Goal: Task Accomplishment & Management: Manage account settings

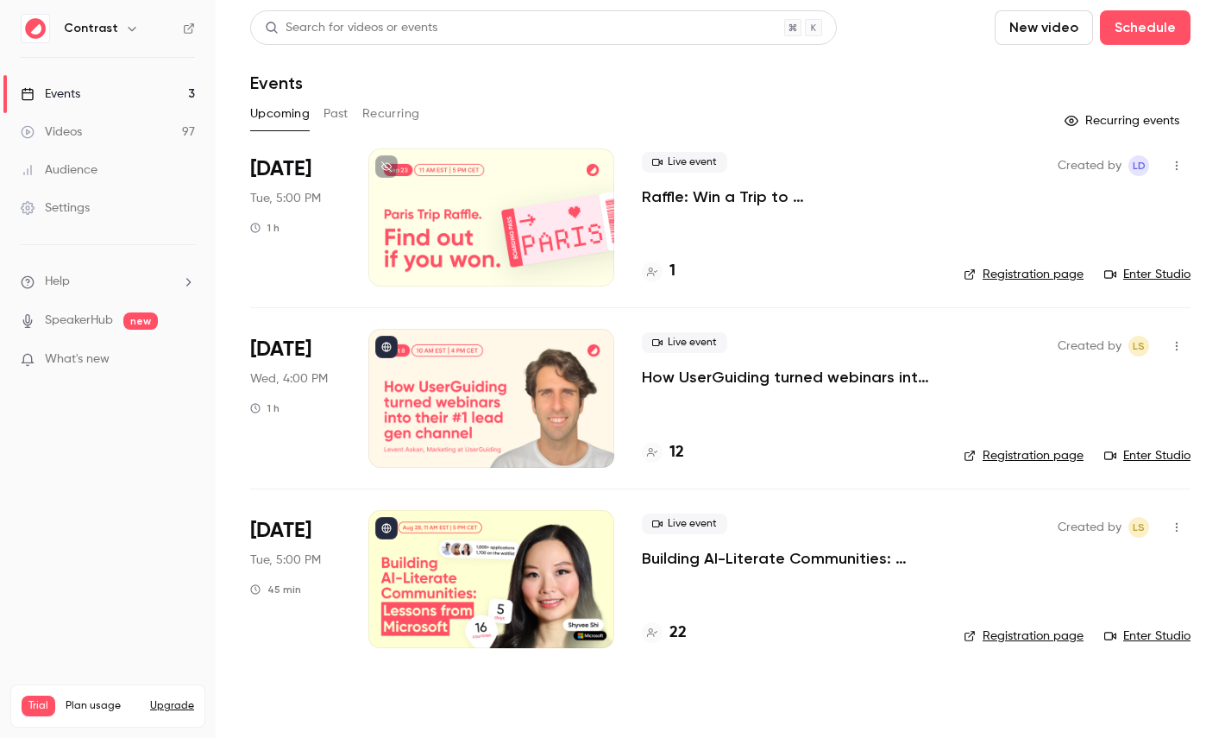
click at [156, 129] on link "Videos 97" at bounding box center [108, 132] width 216 height 38
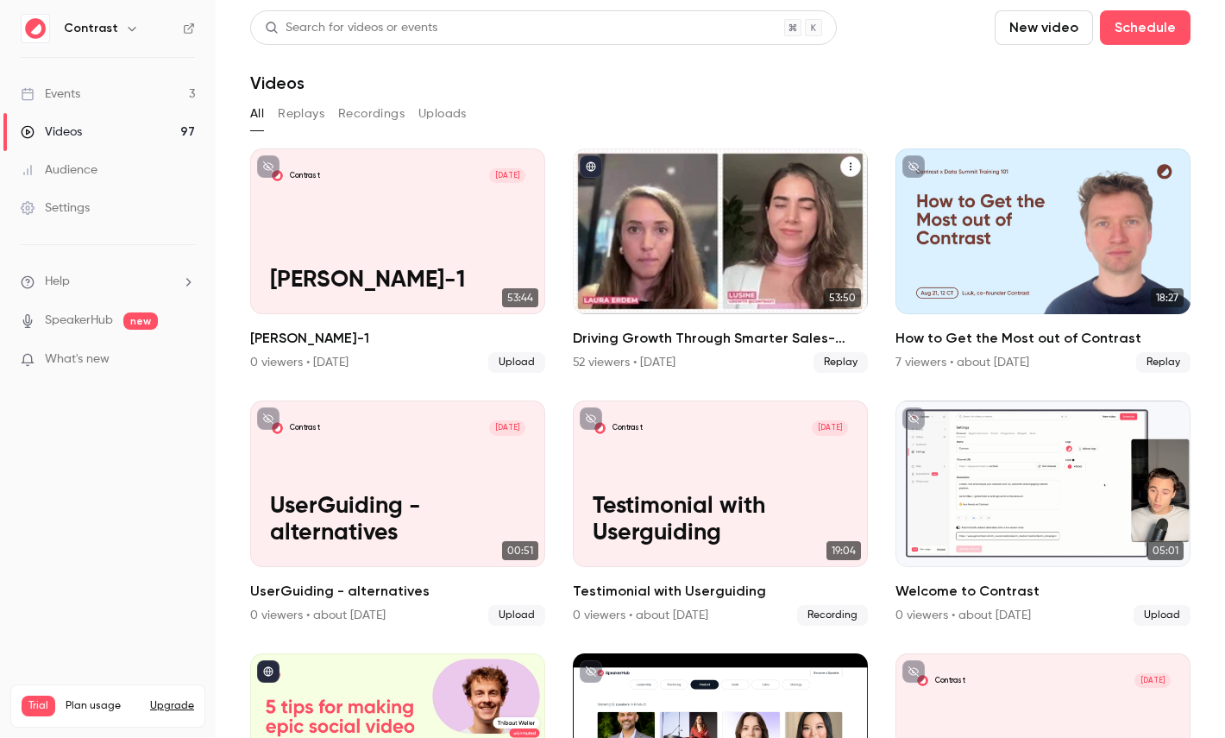
click at [714, 216] on div "Driving Growth Through Smarter Sales-Marketing Collaboration" at bounding box center [720, 231] width 295 height 166
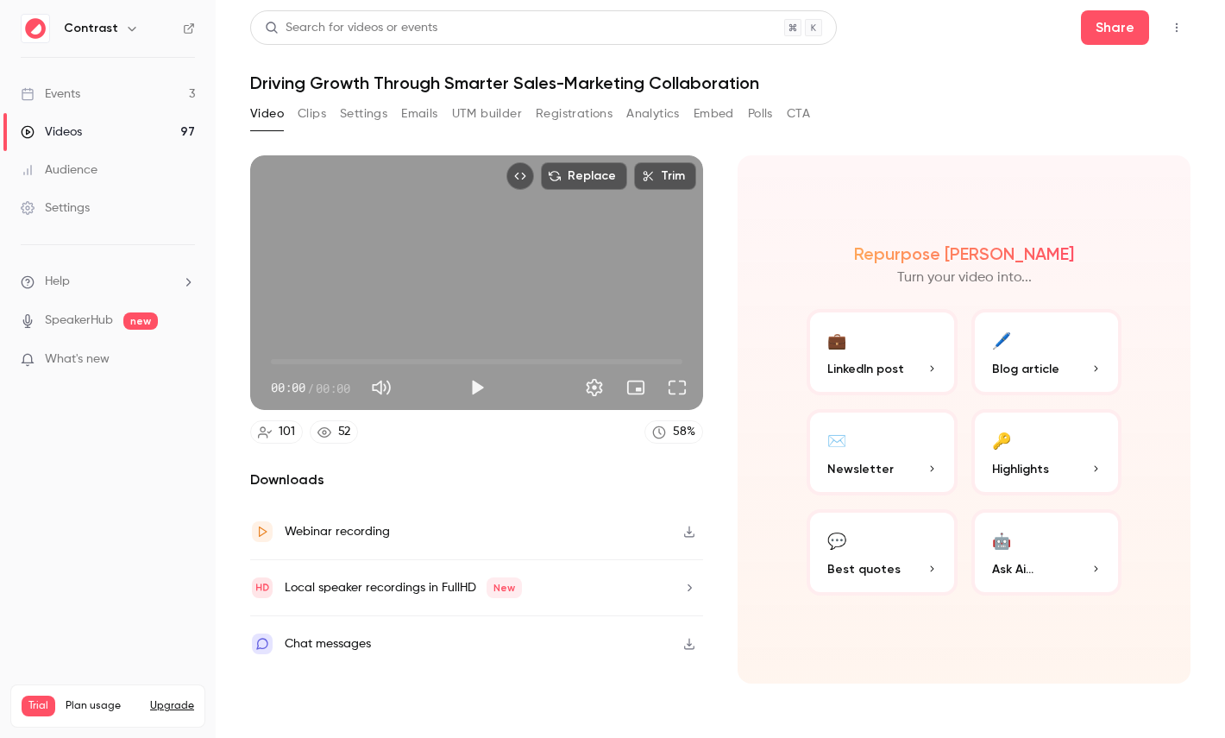
click at [558, 113] on button "Registrations" at bounding box center [574, 114] width 77 height 28
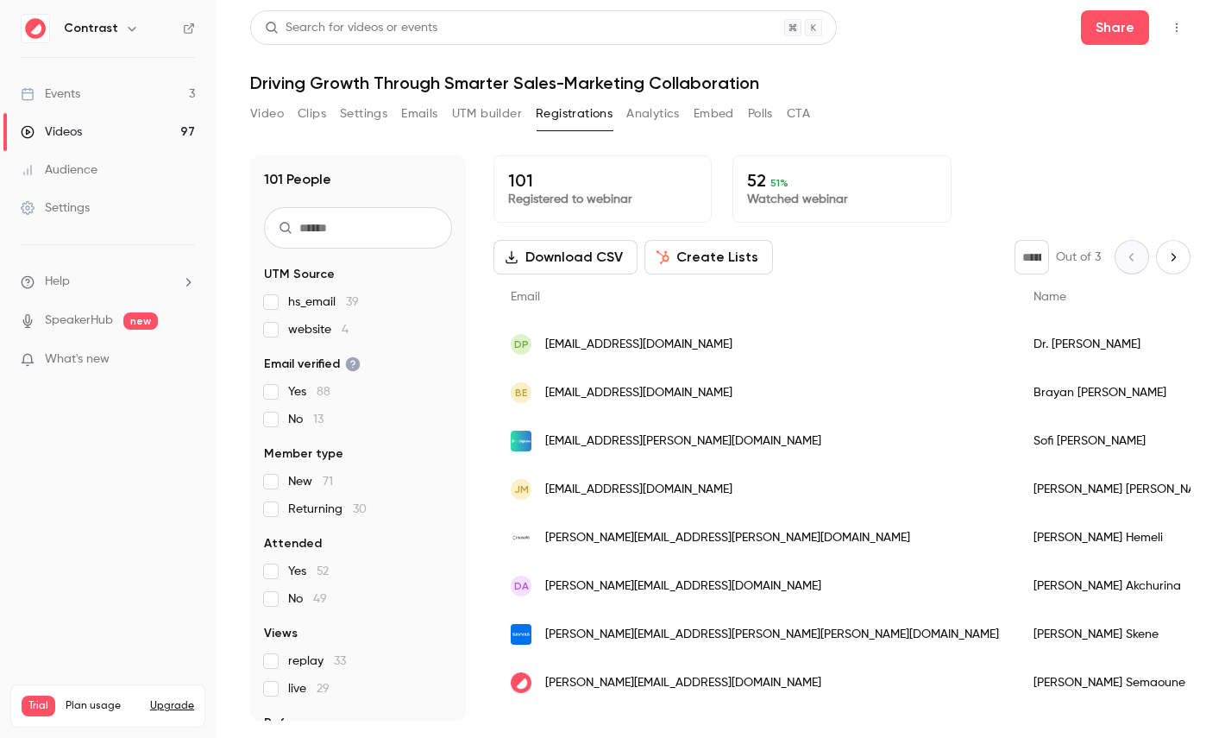
scroll to position [80, 0]
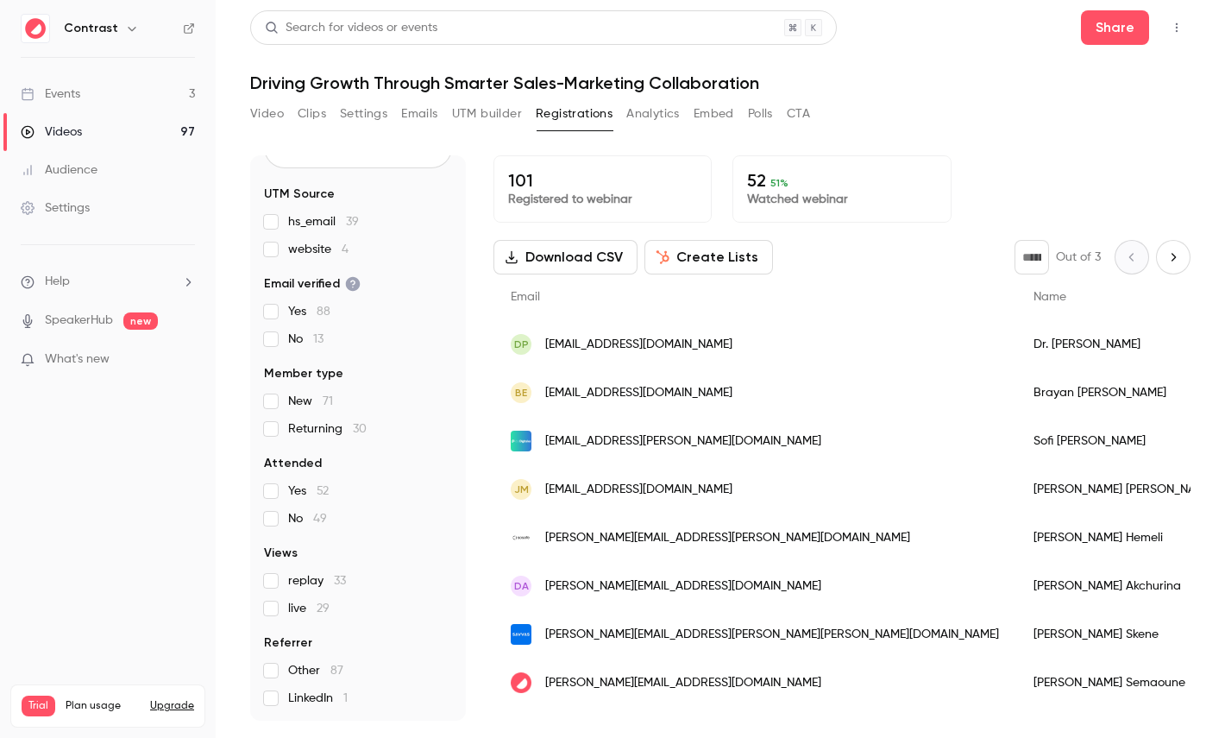
click at [665, 108] on button "Analytics" at bounding box center [654, 114] width 54 height 28
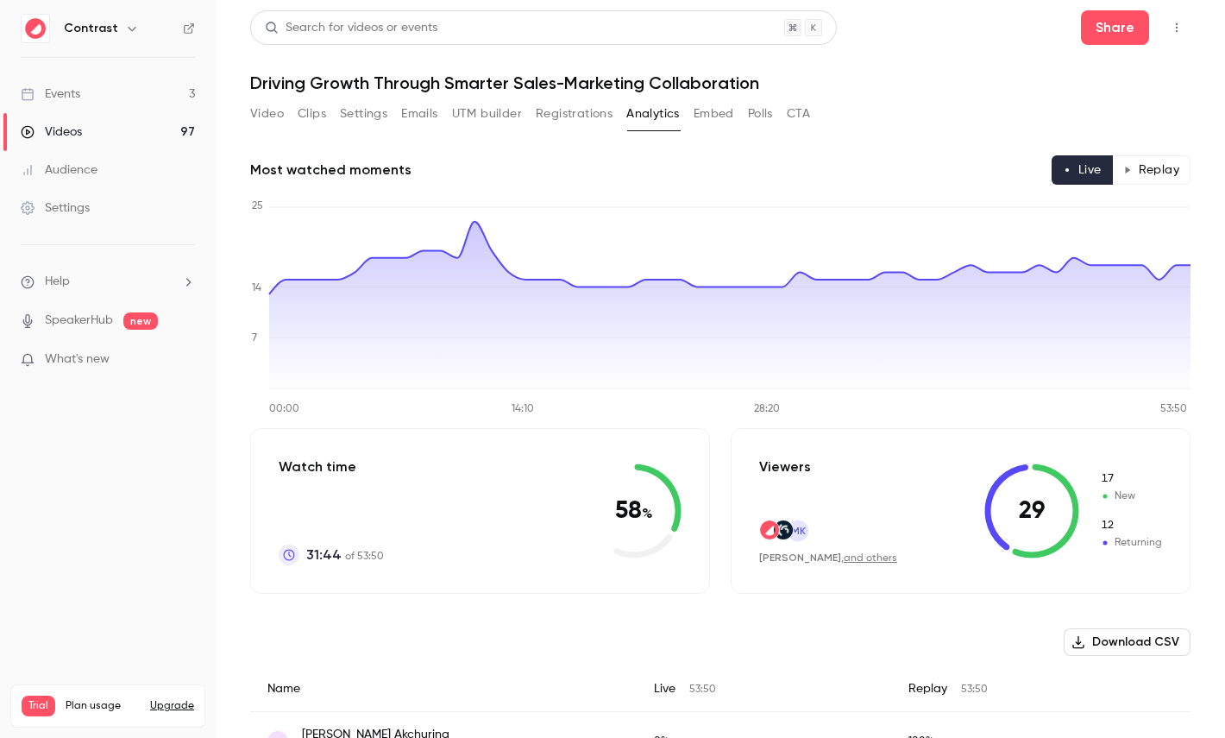
click at [1137, 173] on button "Replay" at bounding box center [1151, 169] width 79 height 29
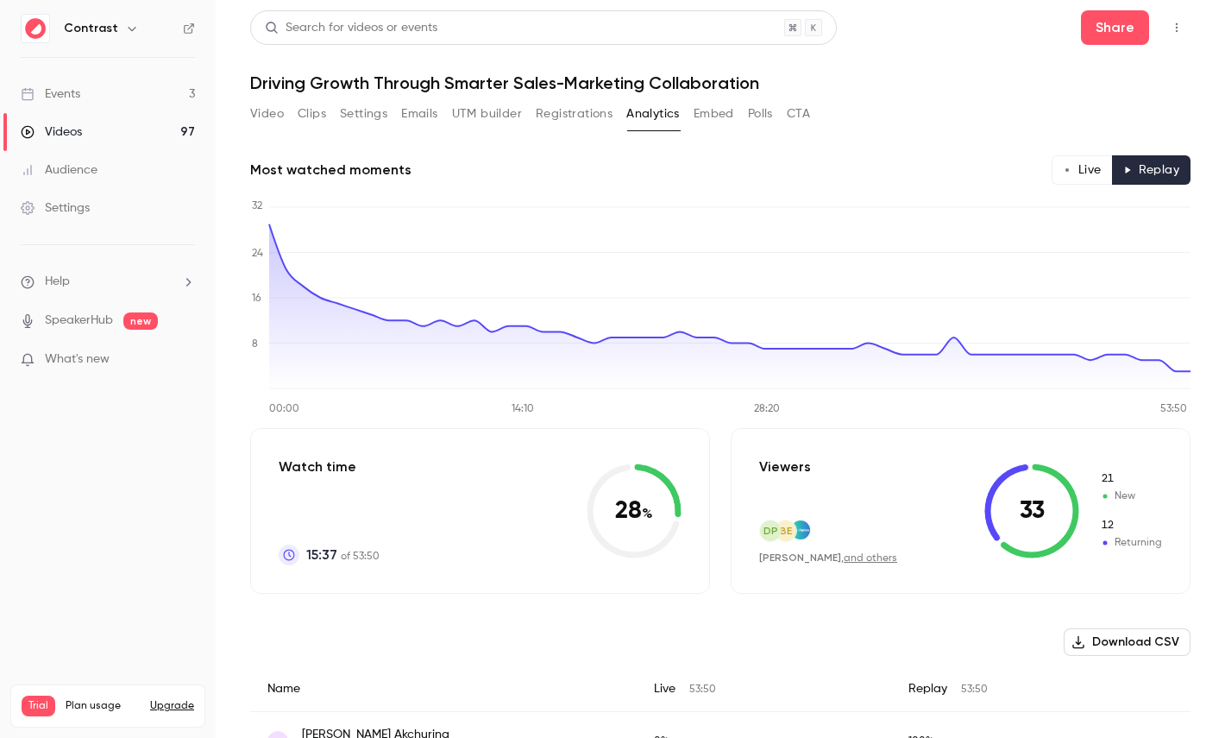
click at [763, 115] on button "Polls" at bounding box center [760, 114] width 25 height 28
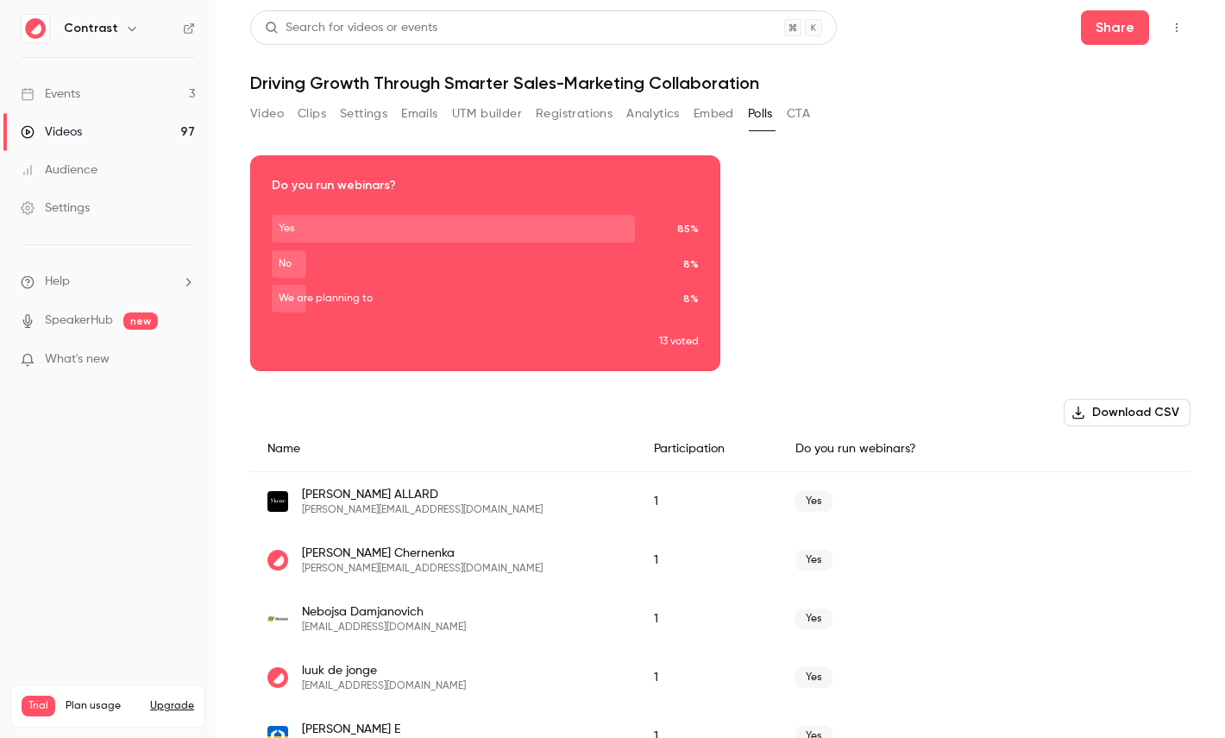
click at [808, 114] on button "CTA" at bounding box center [798, 114] width 23 height 28
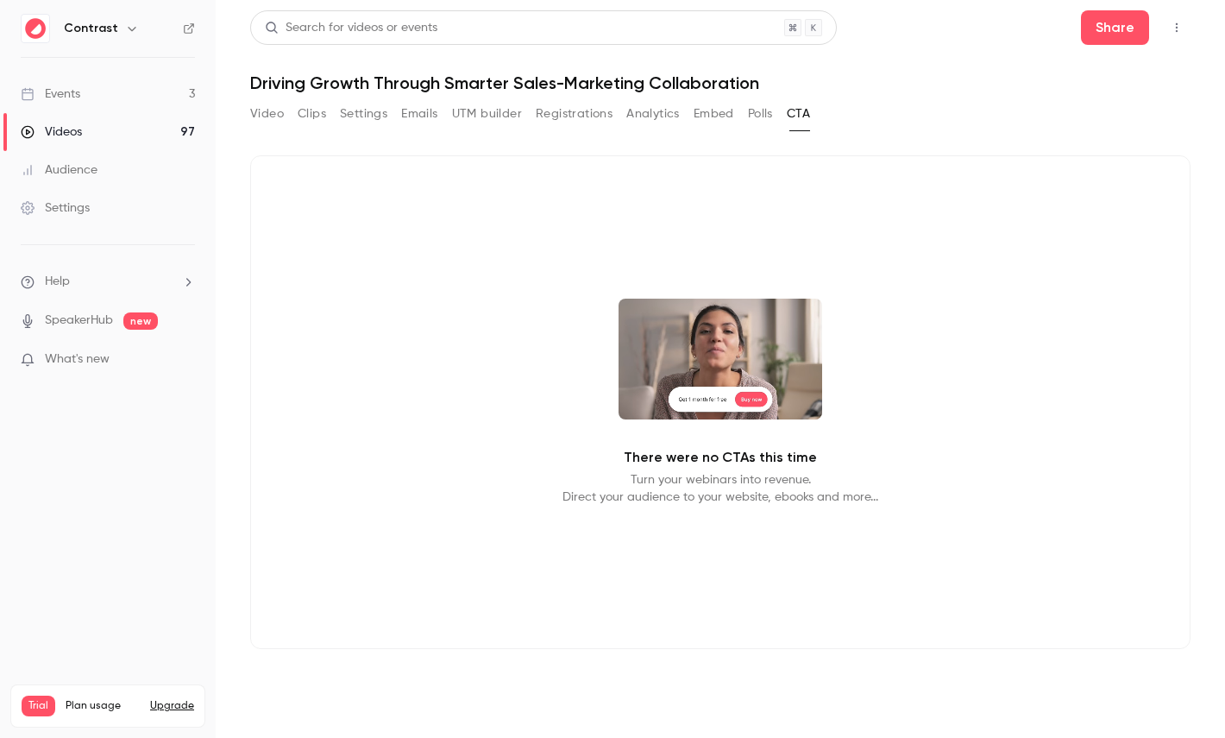
click at [130, 28] on icon "button" at bounding box center [132, 29] width 14 height 14
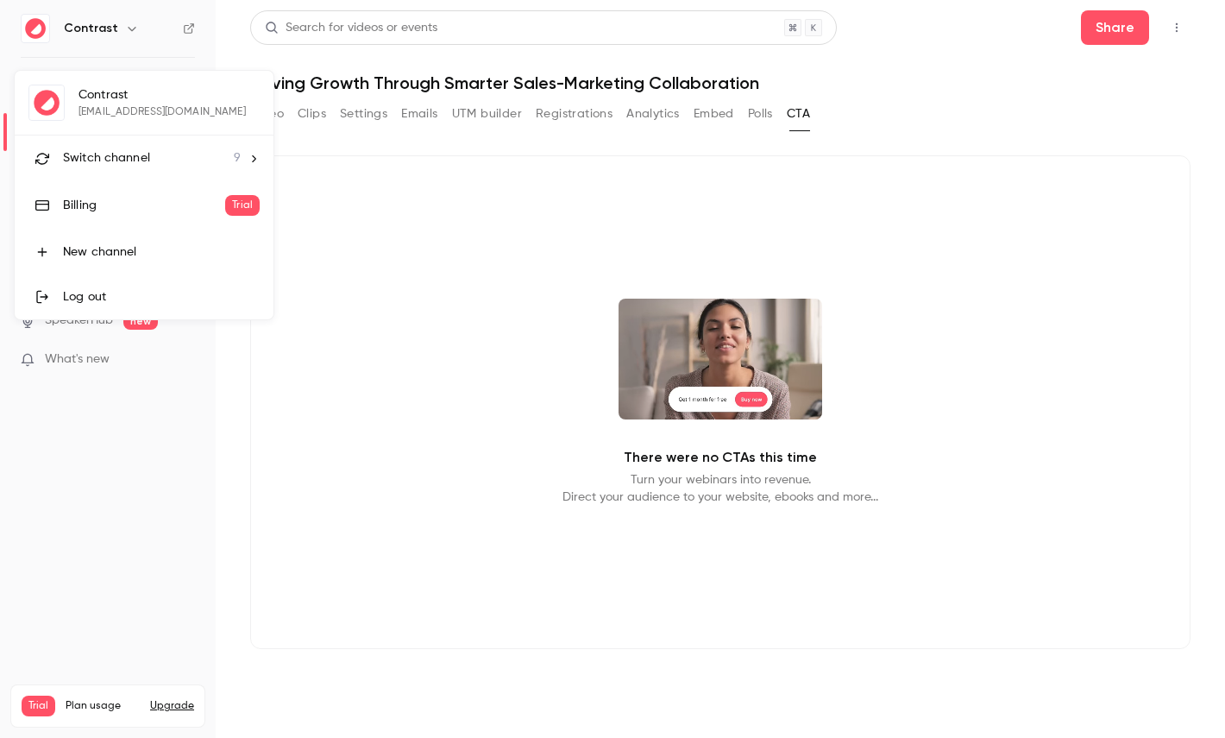
click at [138, 149] on span "Switch channel" at bounding box center [106, 158] width 87 height 18
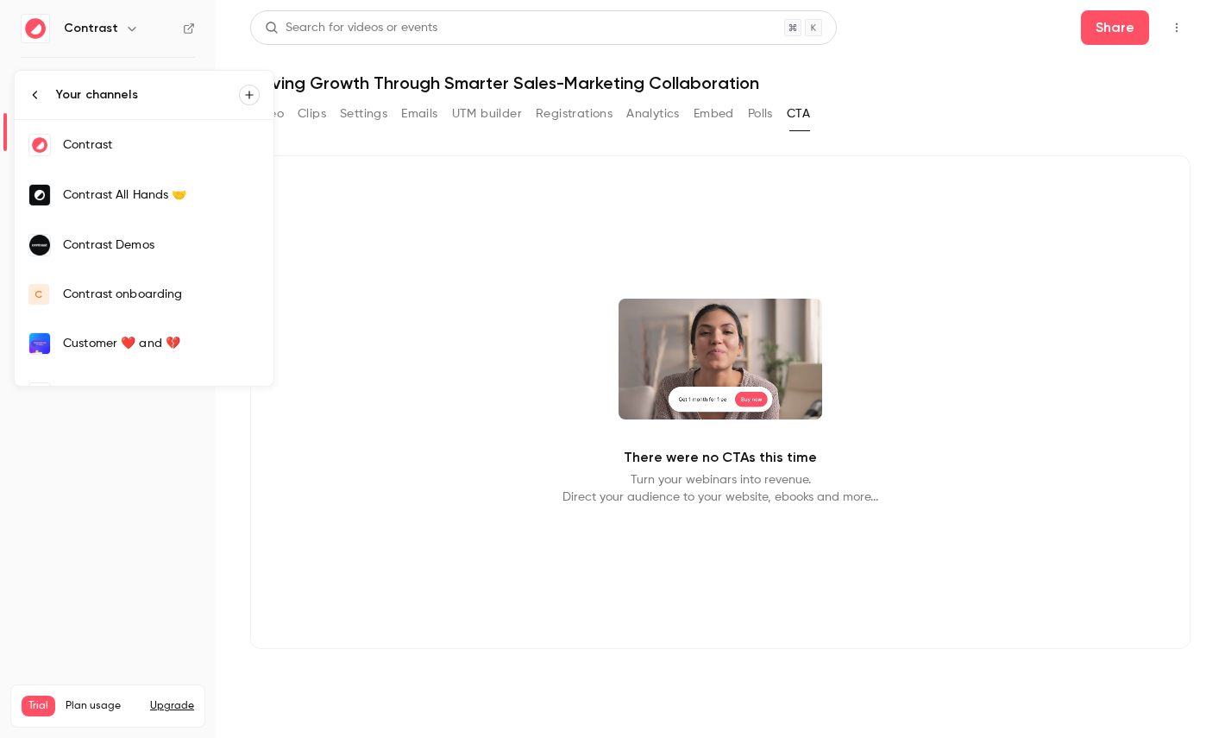
click at [172, 241] on div "Contrast Demos" at bounding box center [161, 244] width 197 height 17
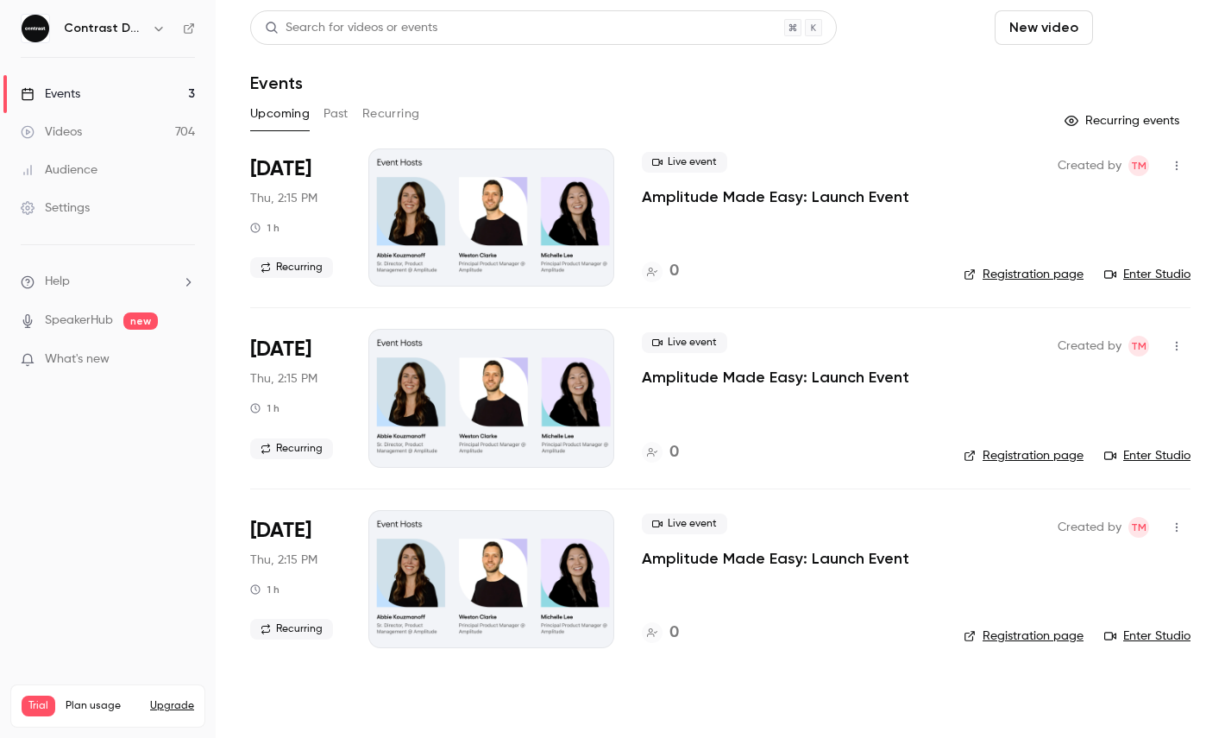
click at [1163, 37] on button "Schedule" at bounding box center [1145, 27] width 91 height 35
click at [1133, 72] on div "One time event" at bounding box center [1110, 74] width 131 height 17
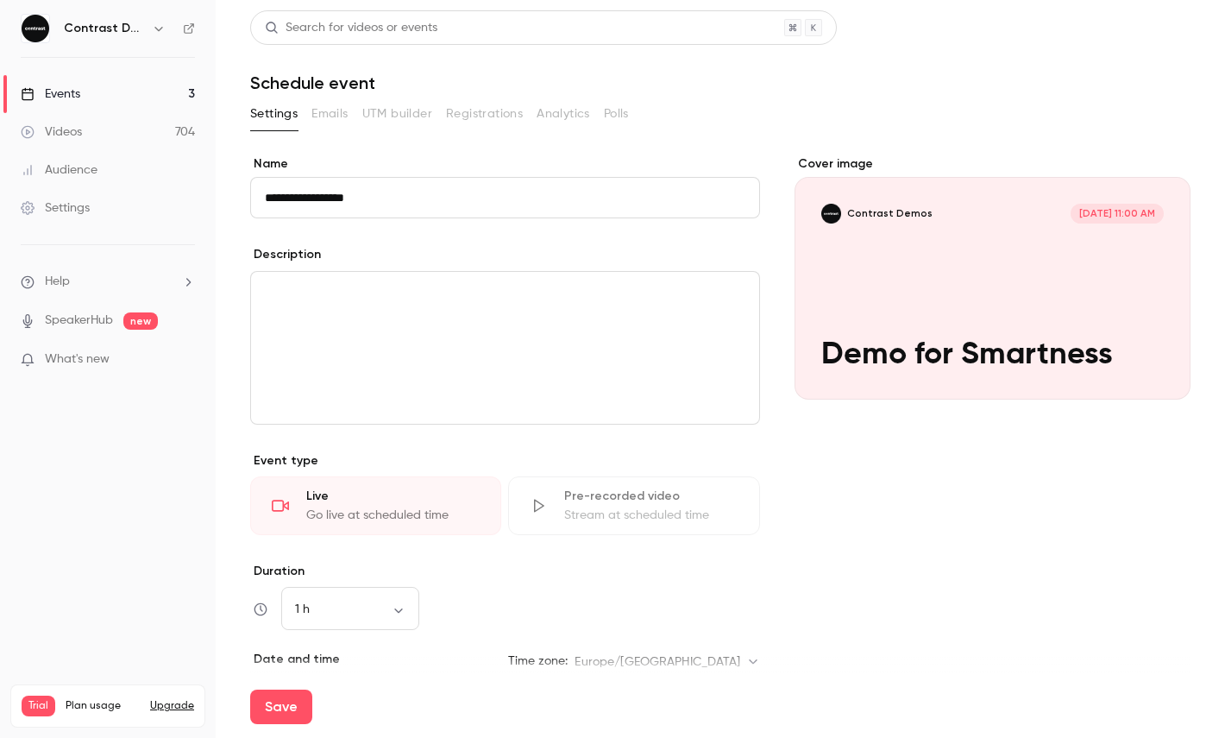
scroll to position [243, 0]
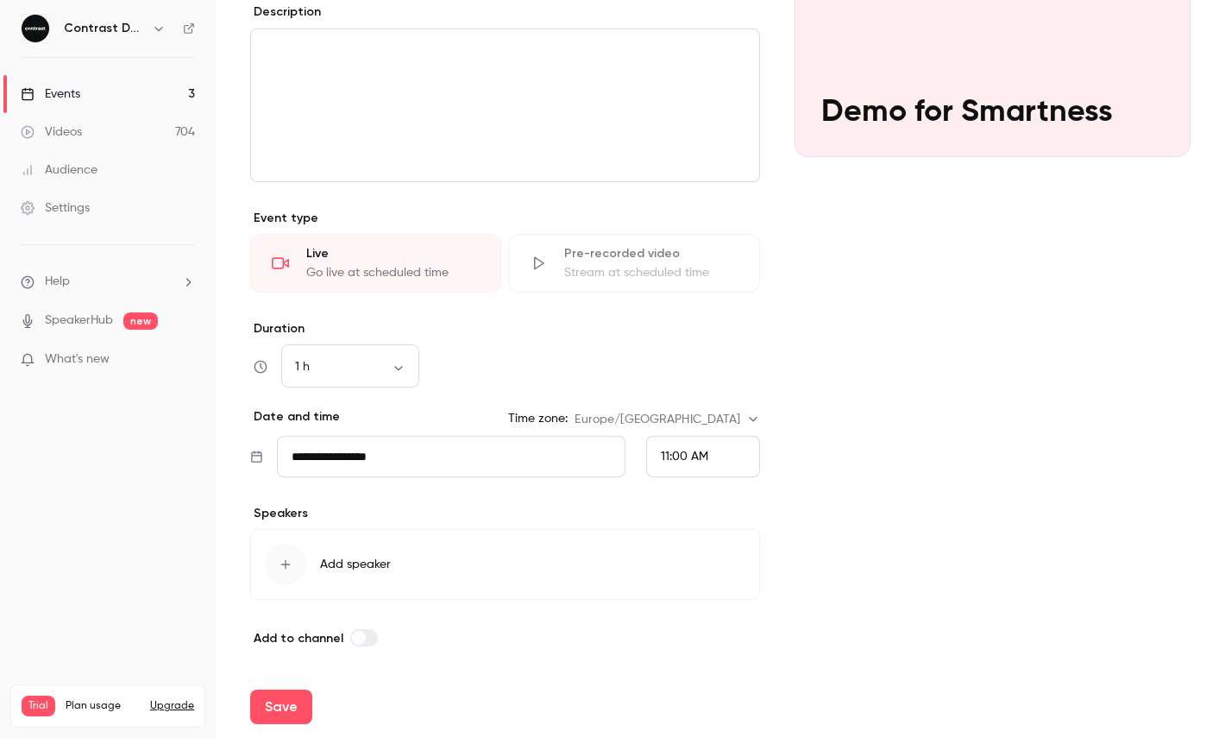
type input "**********"
click at [699, 444] on div "11:00 AM" at bounding box center [703, 456] width 114 height 41
click at [700, 331] on span "11:15 AM" at bounding box center [683, 329] width 44 height 12
click at [286, 720] on button "Save" at bounding box center [281, 707] width 62 height 35
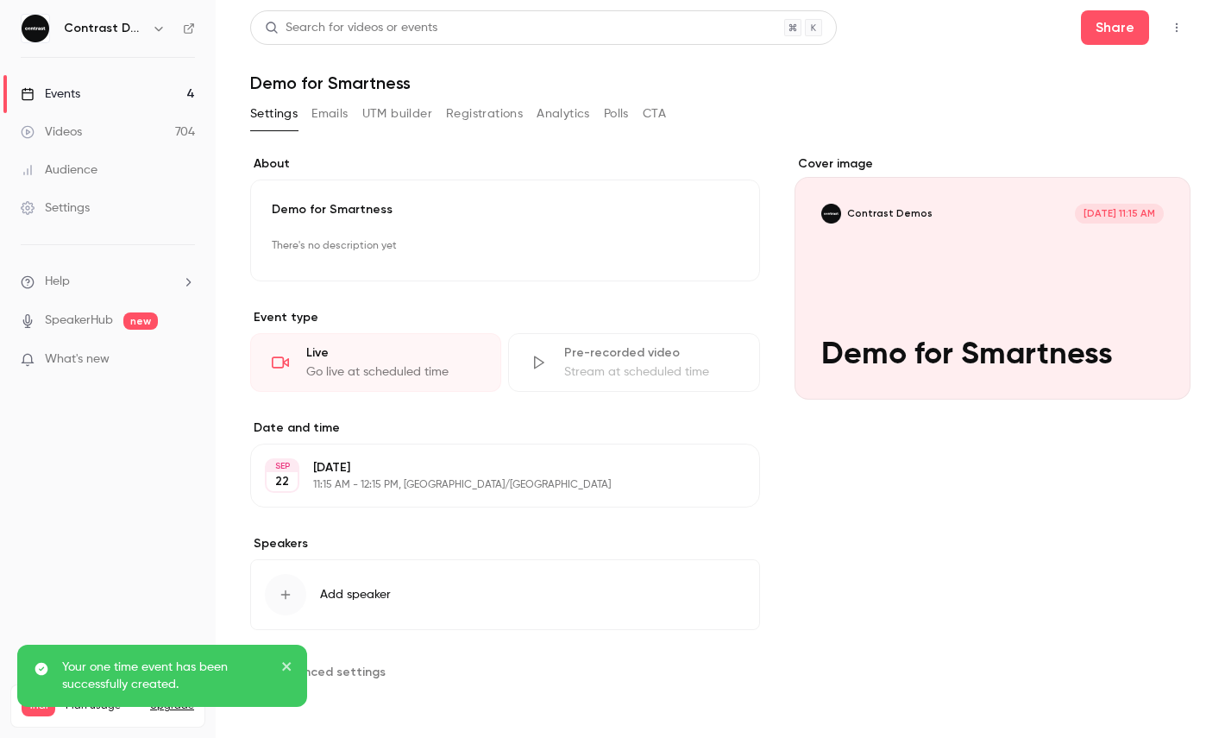
click at [1162, 39] on div "Share" at bounding box center [1136, 27] width 110 height 35
click at [1171, 36] on button "button" at bounding box center [1177, 28] width 28 height 28
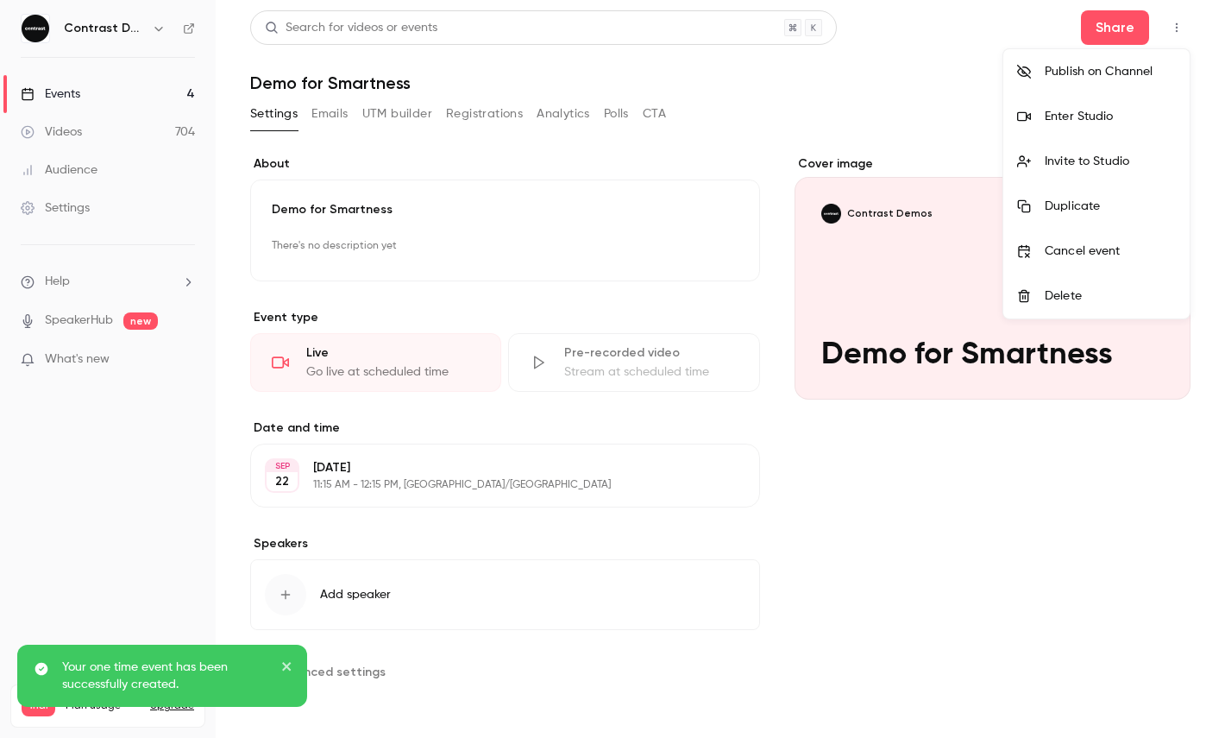
click at [1143, 119] on div "Enter Studio" at bounding box center [1110, 116] width 131 height 17
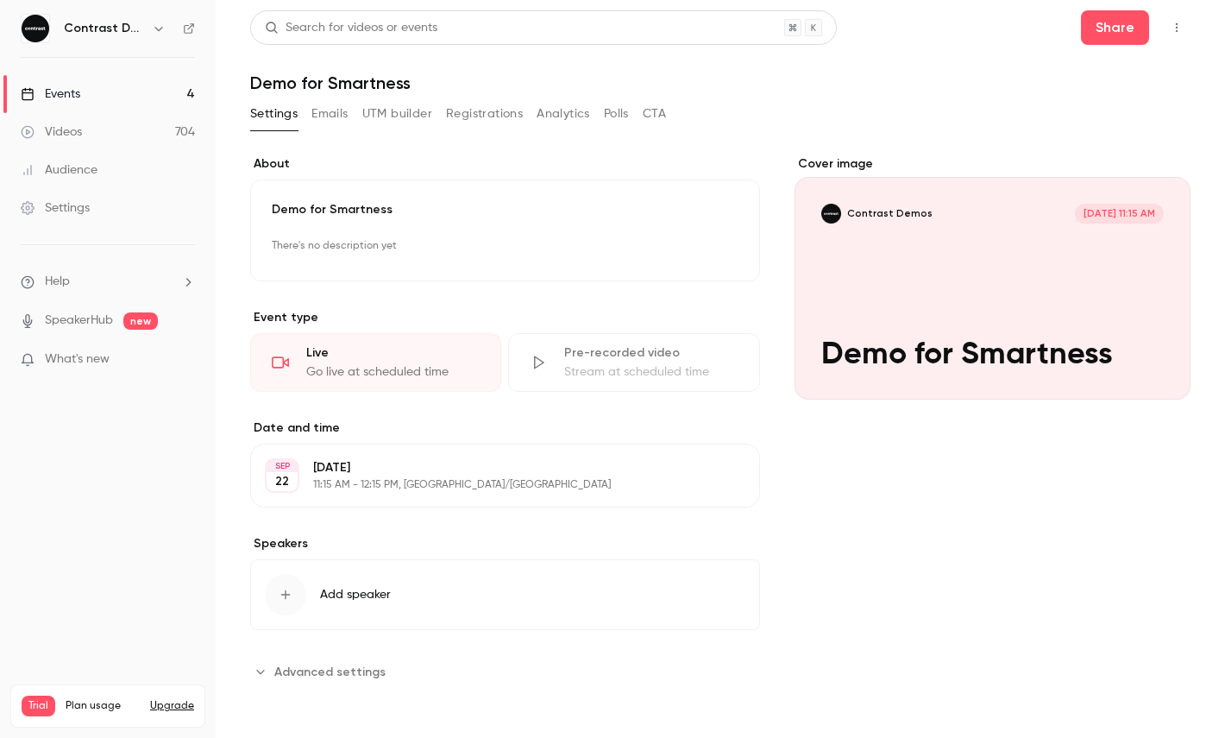
click at [161, 23] on icon "button" at bounding box center [159, 29] width 14 height 14
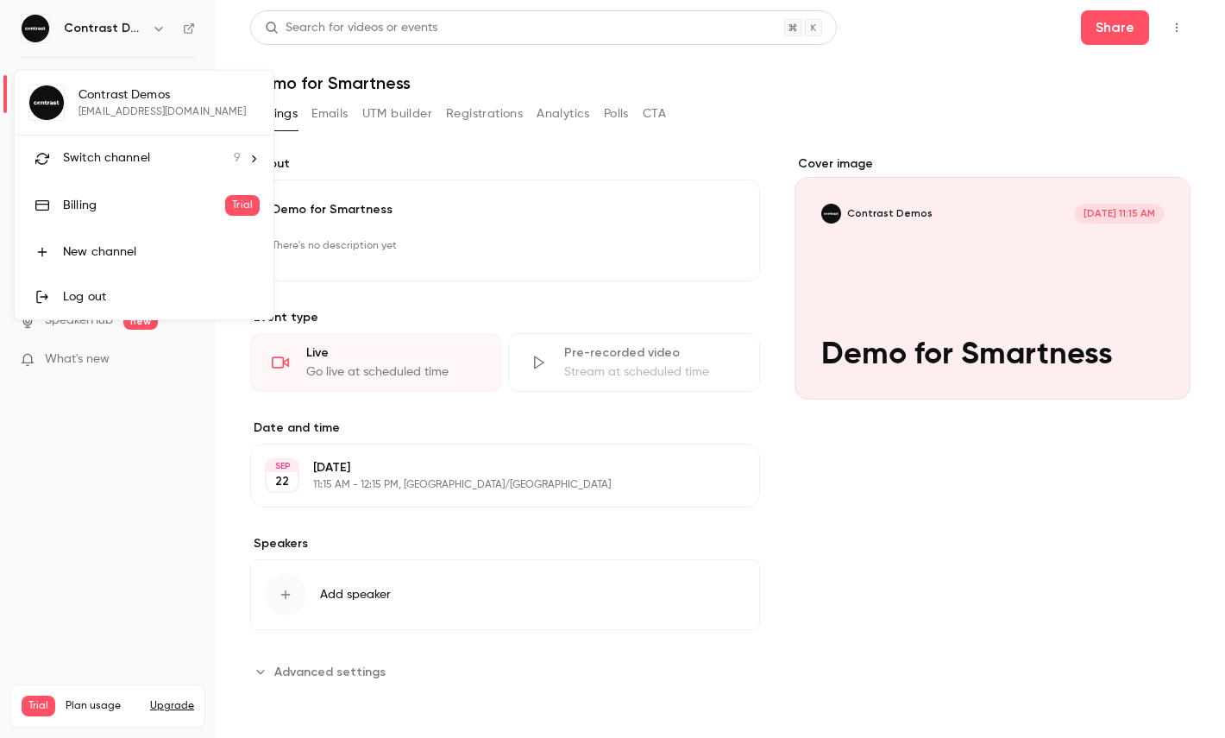
click at [134, 160] on span "Switch channel" at bounding box center [106, 158] width 87 height 18
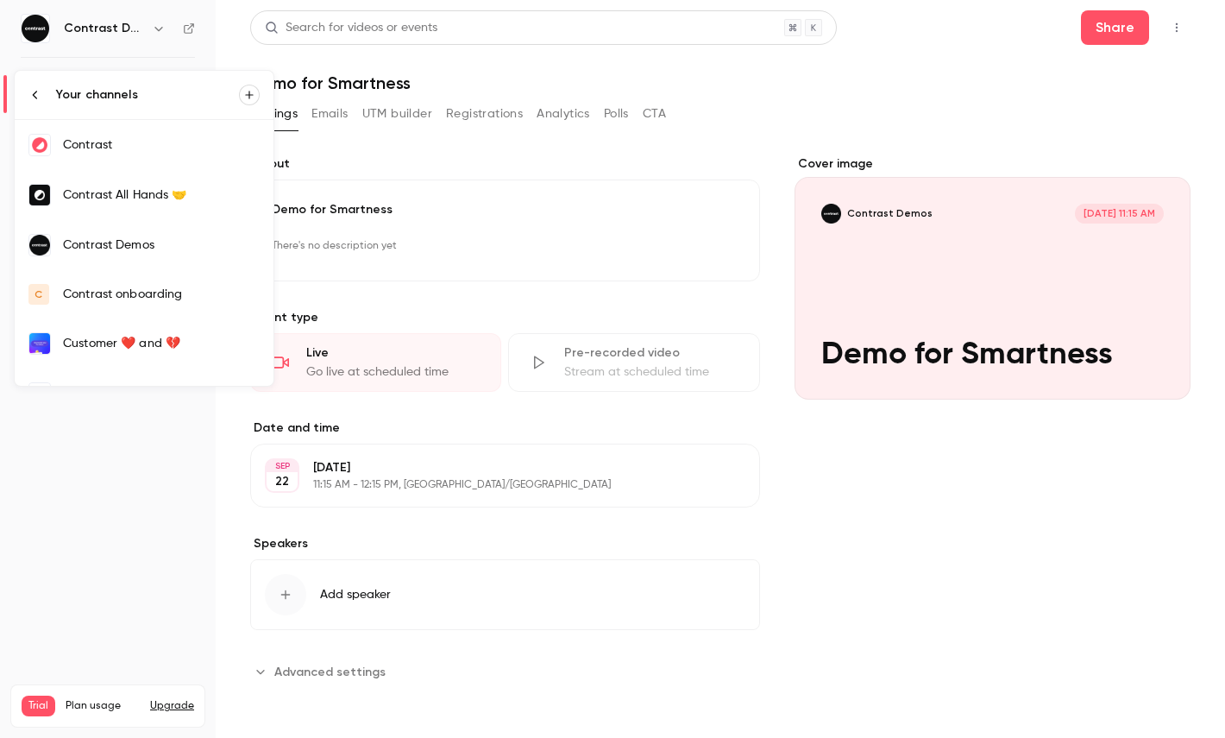
click at [98, 139] on div "Contrast" at bounding box center [161, 144] width 197 height 17
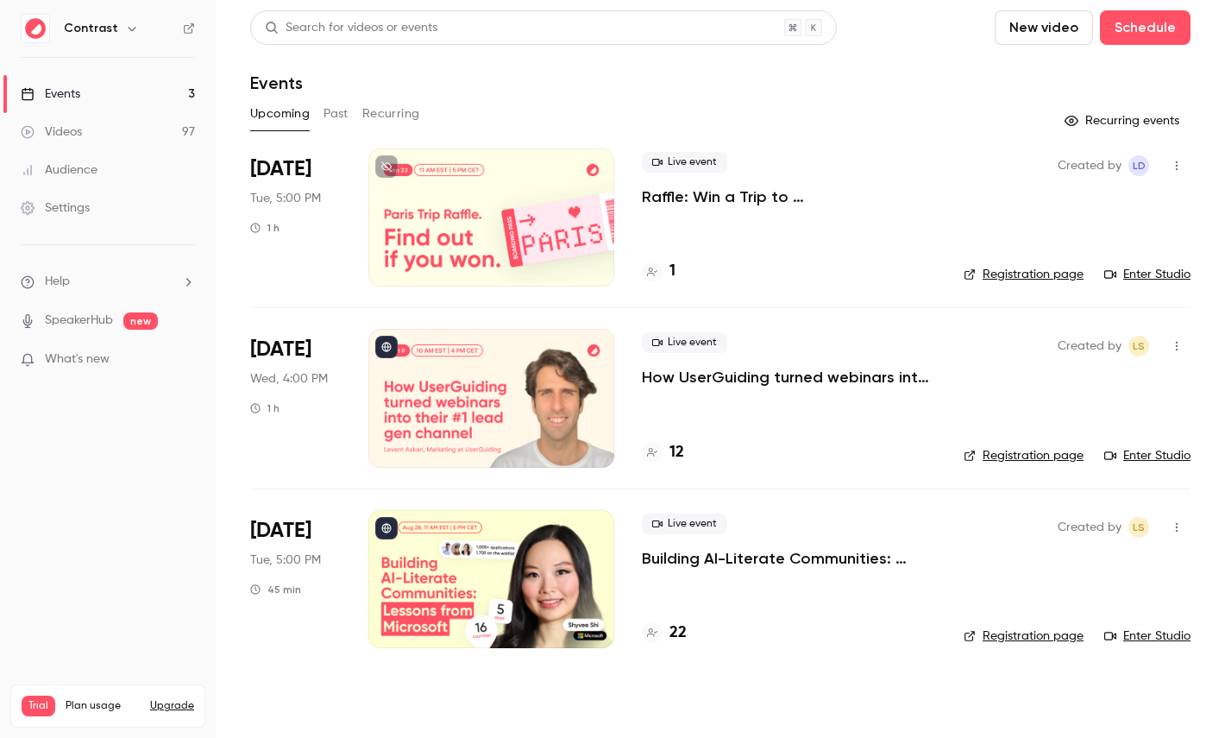
click at [473, 375] on div at bounding box center [492, 398] width 246 height 138
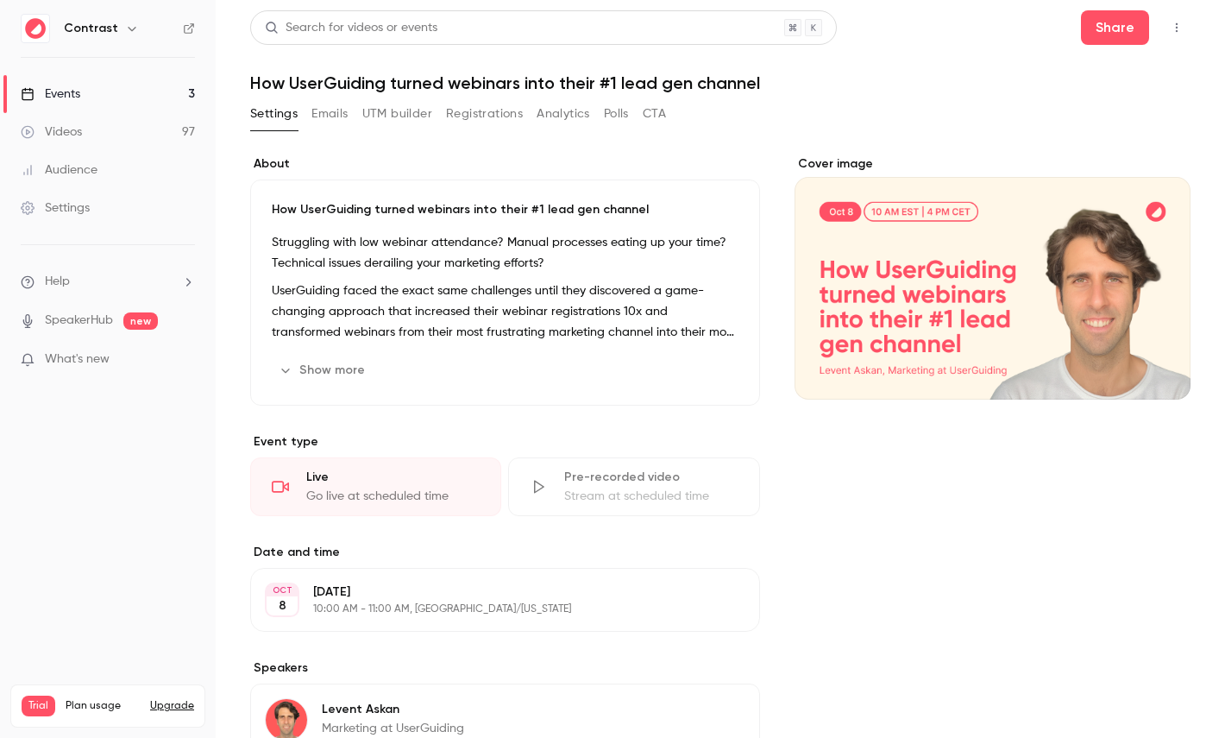
click at [463, 111] on button "Registrations" at bounding box center [484, 114] width 77 height 28
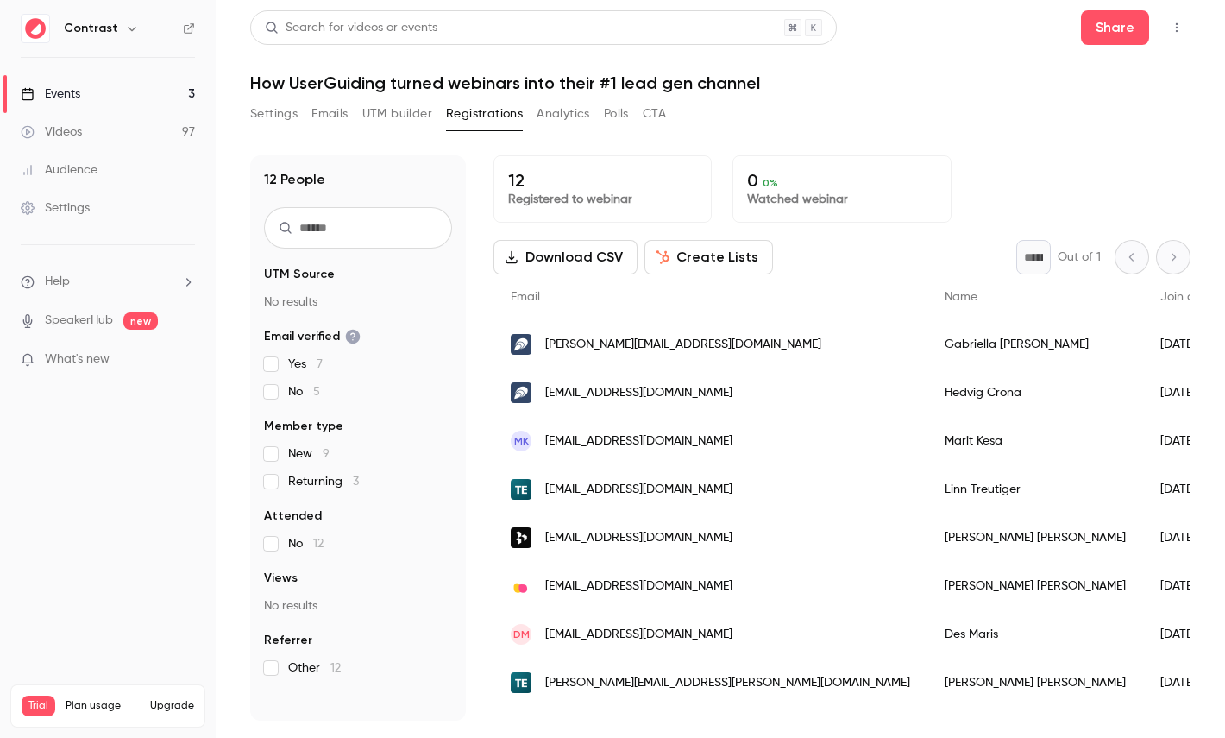
click at [709, 259] on button "Create Lists" at bounding box center [709, 257] width 129 height 35
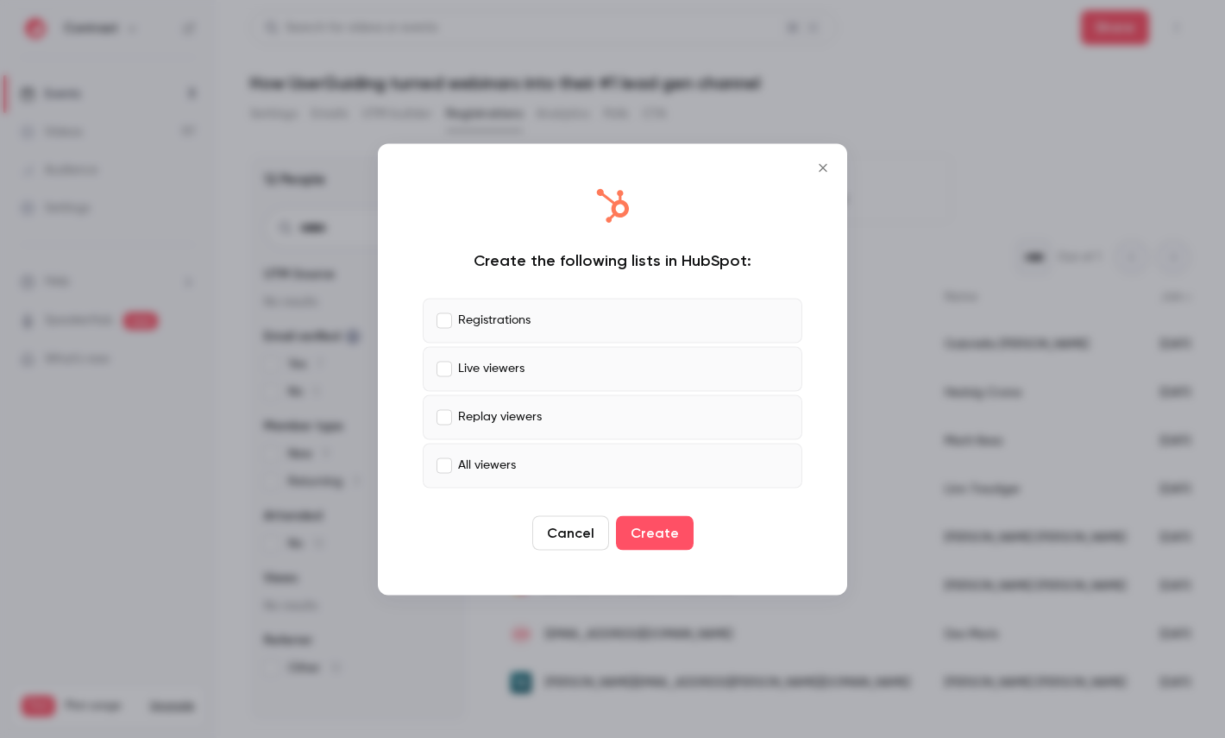
click at [500, 327] on p "Registrations" at bounding box center [494, 321] width 72 height 18
click at [500, 406] on label "Replay viewers" at bounding box center [613, 416] width 380 height 45
click at [520, 463] on label "All viewers" at bounding box center [613, 465] width 380 height 45
